Goal: Obtain resource: Obtain resource

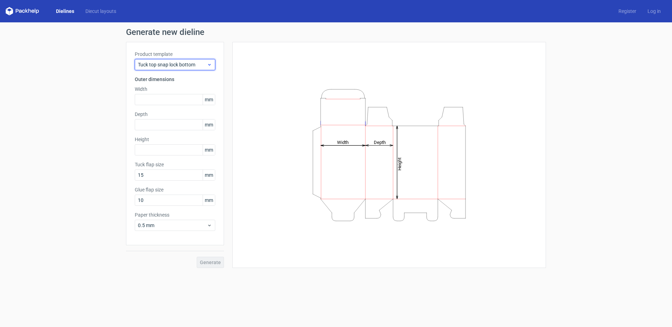
click at [171, 66] on span "Tuck top snap lock bottom" at bounding box center [172, 64] width 69 height 7
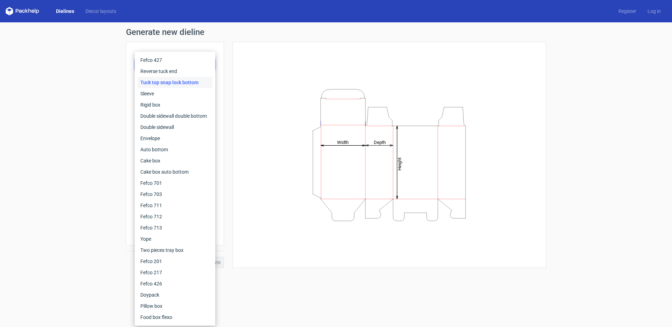
click at [47, 75] on div "Generate new dieline Product template Tuck top snap lock bottom Outer dimension…" at bounding box center [336, 148] width 672 height 252
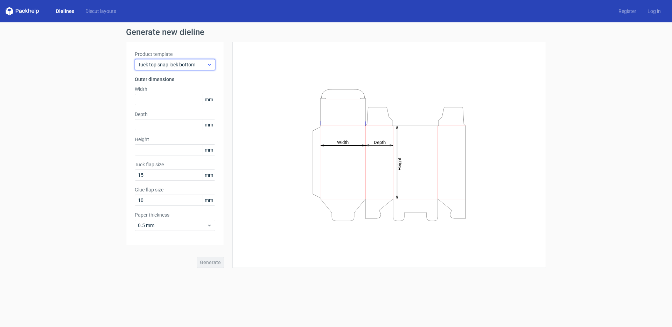
click at [168, 65] on span "Tuck top snap lock bottom" at bounding box center [172, 64] width 69 height 7
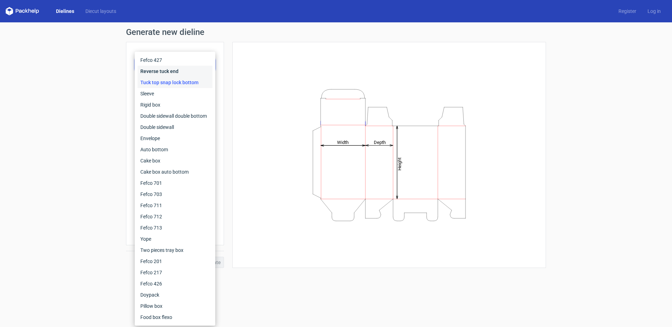
click at [181, 70] on div "Reverse tuck end" at bounding box center [174, 71] width 75 height 11
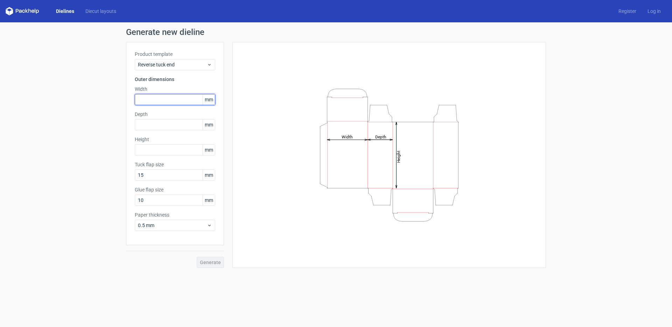
click at [179, 102] on input "text" at bounding box center [175, 99] width 80 height 11
click at [209, 100] on span "mm" at bounding box center [209, 99] width 12 height 10
click at [210, 100] on span "mm" at bounding box center [209, 99] width 12 height 10
click at [144, 101] on input "text" at bounding box center [175, 99] width 80 height 11
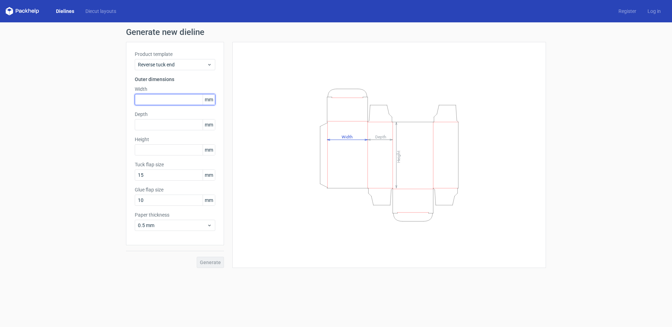
click at [158, 99] on input "text" at bounding box center [175, 99] width 80 height 11
type input "100"
click at [159, 124] on input "text" at bounding box center [175, 124] width 80 height 11
click at [160, 126] on input "text" at bounding box center [175, 124] width 80 height 11
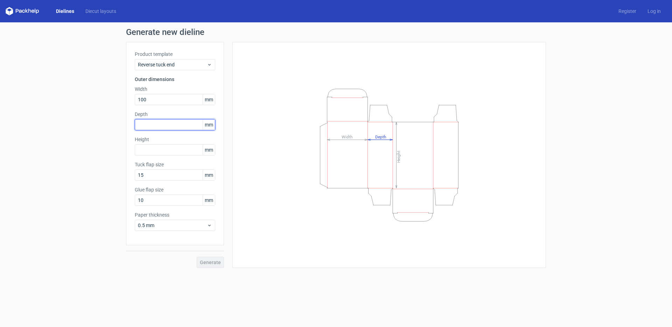
click at [160, 126] on input "text" at bounding box center [175, 124] width 80 height 11
type input "78"
click at [147, 151] on input "text" at bounding box center [175, 149] width 80 height 11
click at [155, 149] on input "text" at bounding box center [175, 149] width 80 height 11
type input "156"
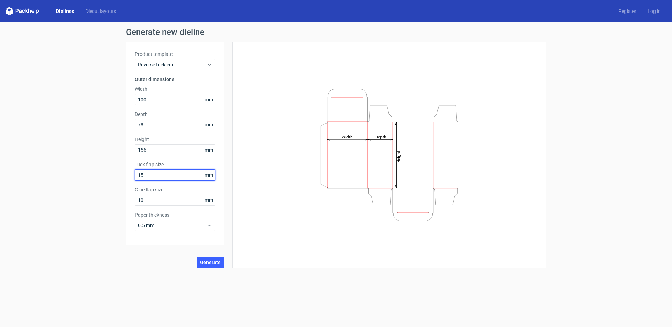
drag, startPoint x: 162, startPoint y: 171, endPoint x: 165, endPoint y: 177, distance: 6.3
click at [165, 177] on input "15" at bounding box center [175, 175] width 80 height 11
type input "19"
type input "15"
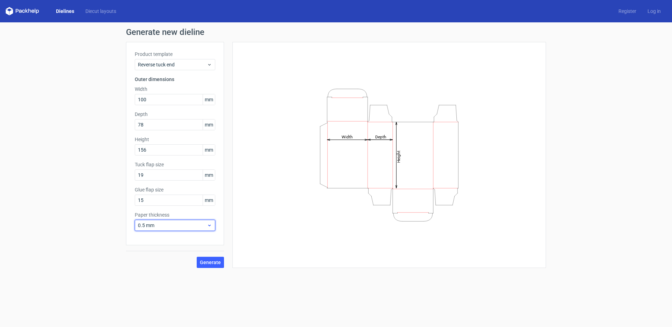
click at [208, 225] on icon at bounding box center [209, 226] width 5 height 6
click at [221, 263] on button "Generate" at bounding box center [210, 262] width 27 height 11
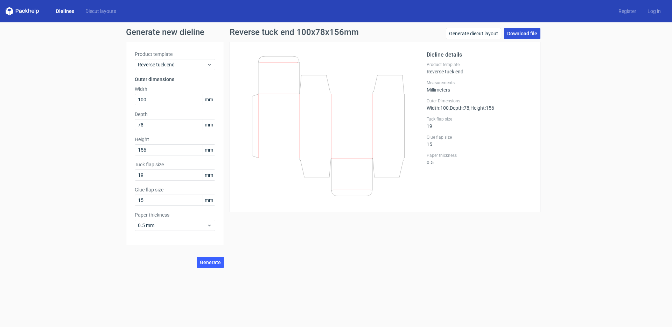
click at [524, 35] on link "Download file" at bounding box center [522, 33] width 36 height 11
